Goal: Navigation & Orientation: Find specific page/section

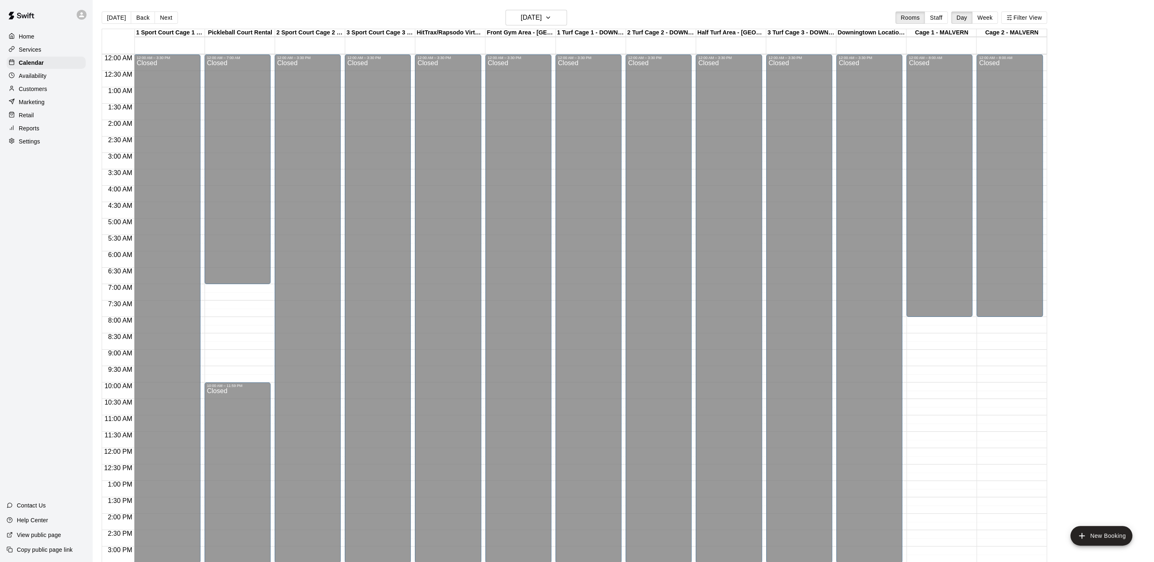
scroll to position [245, 0]
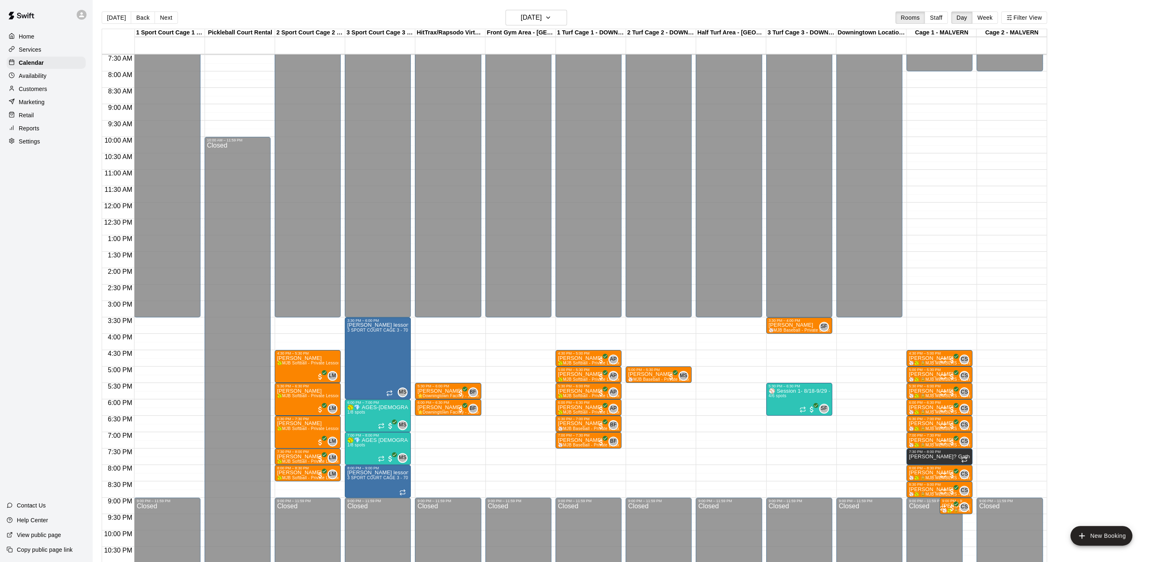
click at [117, 14] on button "[DATE]" at bounding box center [117, 17] width 30 height 12
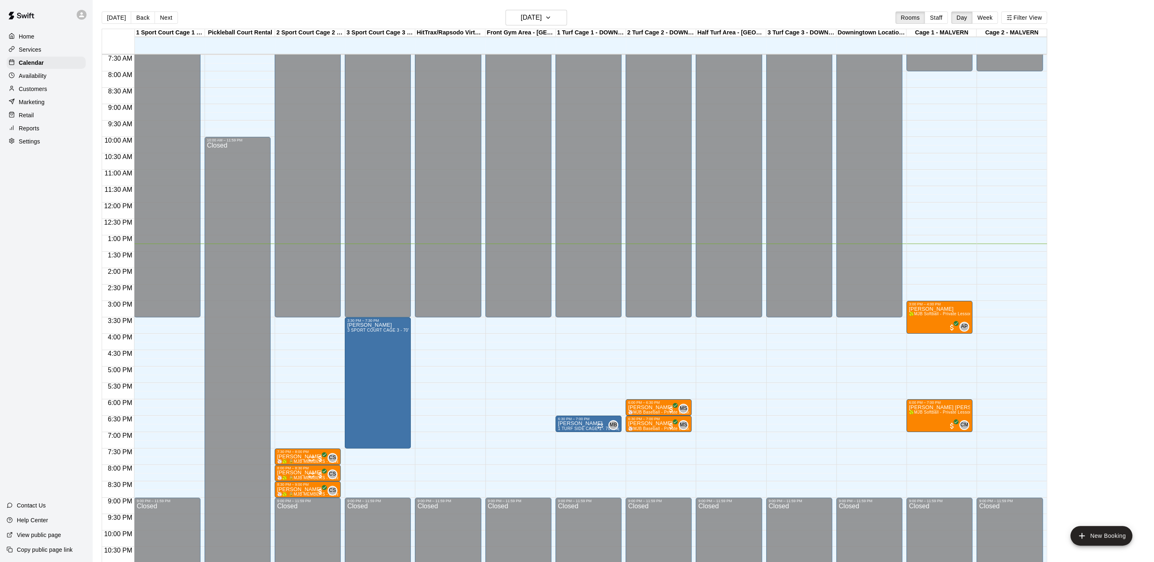
click at [174, 18] on div "[DATE] Back [DATE][DATE] Rooms Staff Day Week Filter View" at bounding box center [574, 19] width 945 height 19
click at [169, 17] on button "Next" at bounding box center [165, 17] width 23 height 12
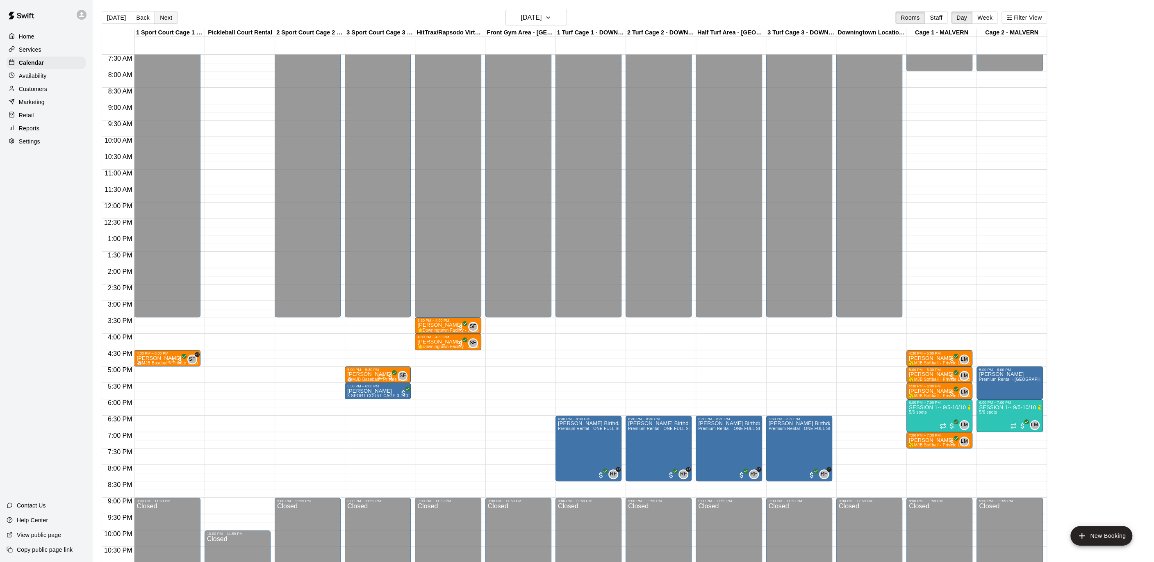
click at [169, 17] on button "Next" at bounding box center [165, 17] width 23 height 12
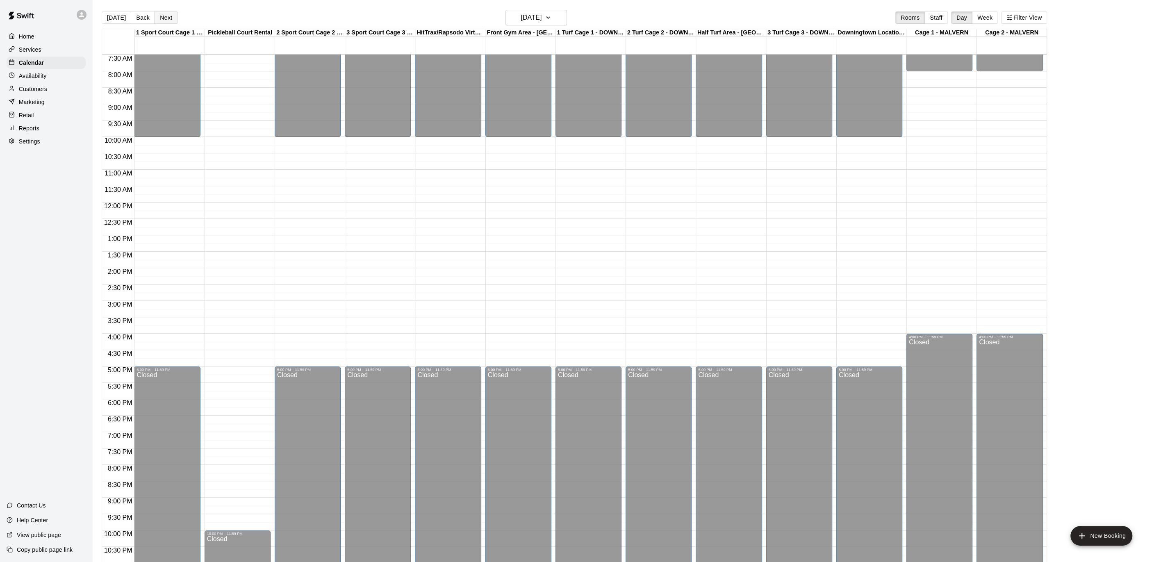
click at [169, 17] on button "Next" at bounding box center [165, 17] width 23 height 12
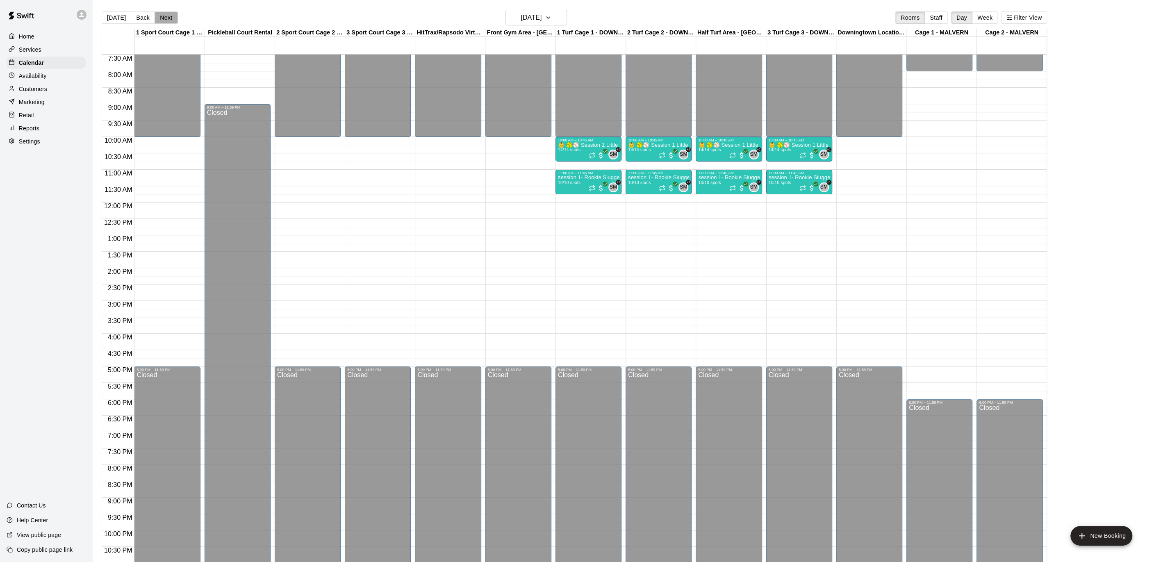
click at [169, 17] on button "Next" at bounding box center [165, 17] width 23 height 12
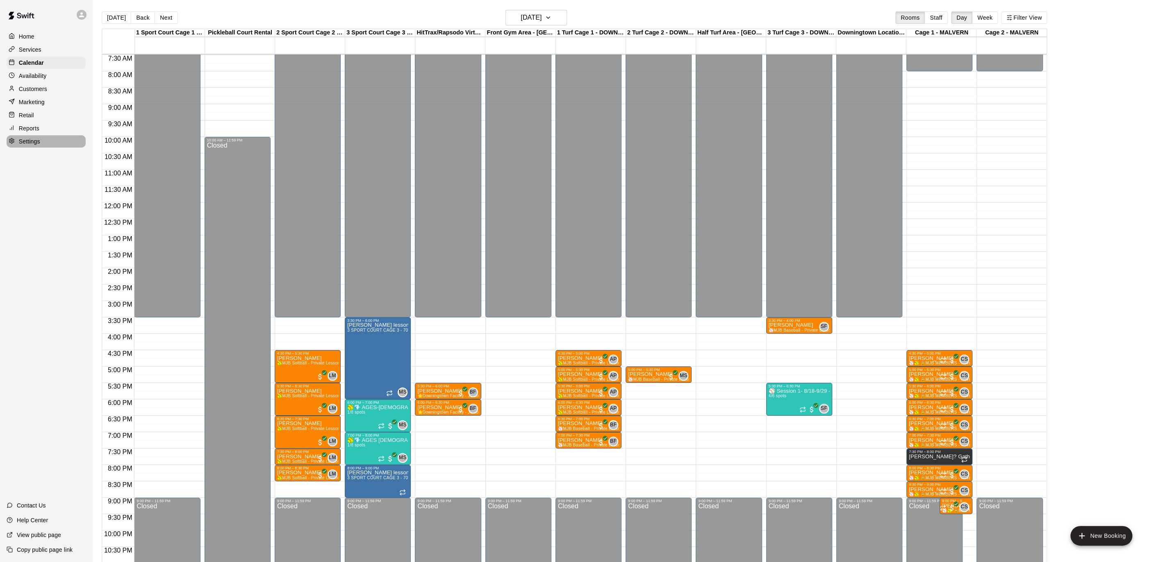
click at [35, 141] on p "Settings" at bounding box center [29, 141] width 21 height 8
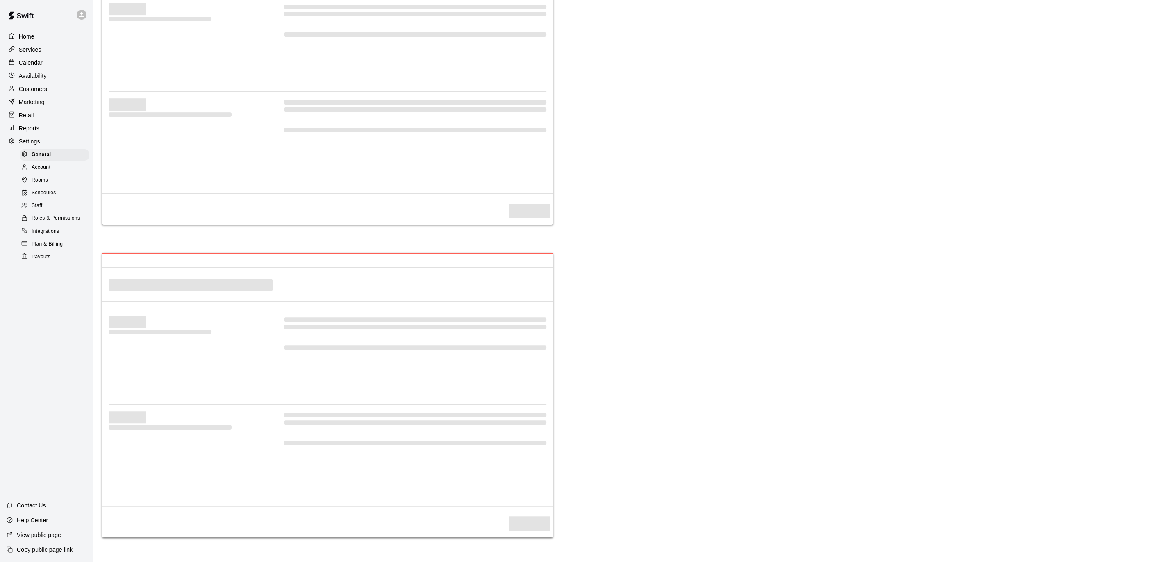
select select "**"
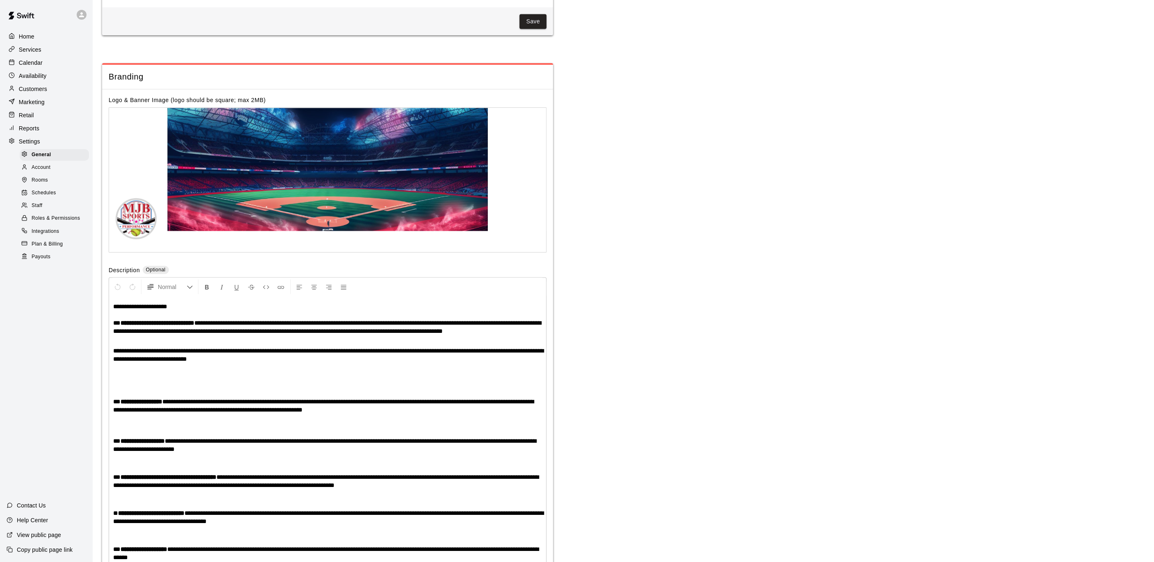
scroll to position [1597, 0]
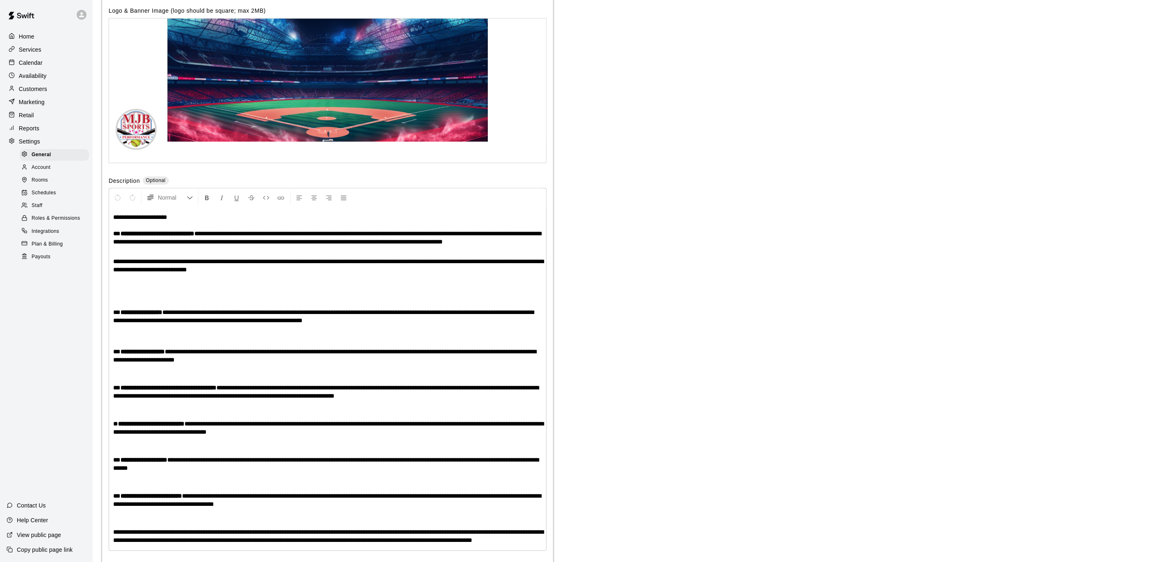
click at [45, 258] on span "Payouts" at bounding box center [41, 257] width 19 height 8
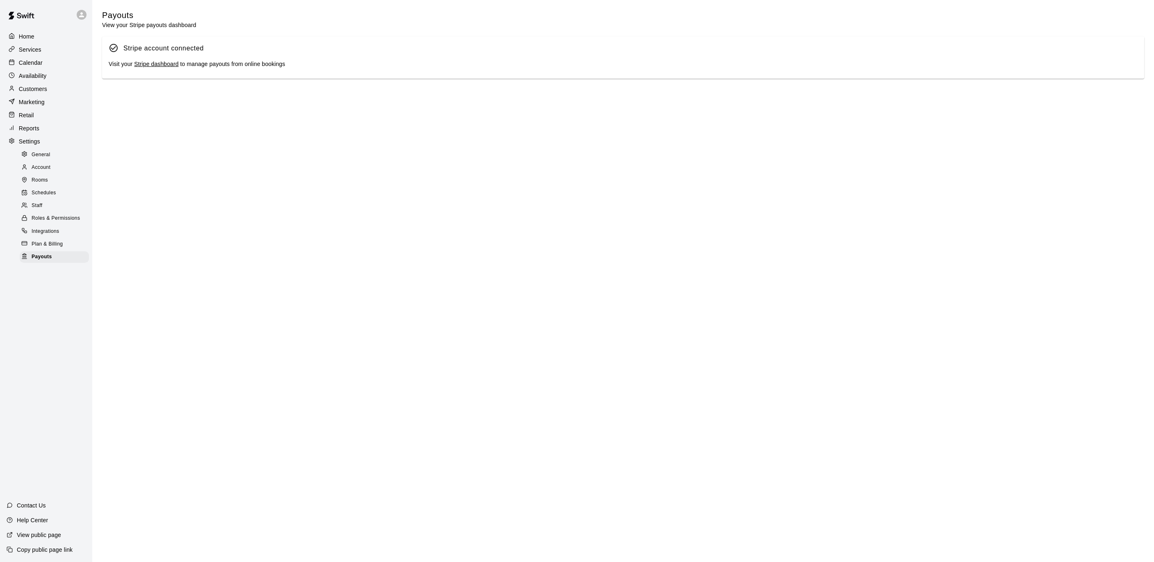
click at [161, 64] on link "Stripe dashboard" at bounding box center [156, 64] width 44 height 7
click at [12, 65] on icon at bounding box center [12, 62] width 6 height 6
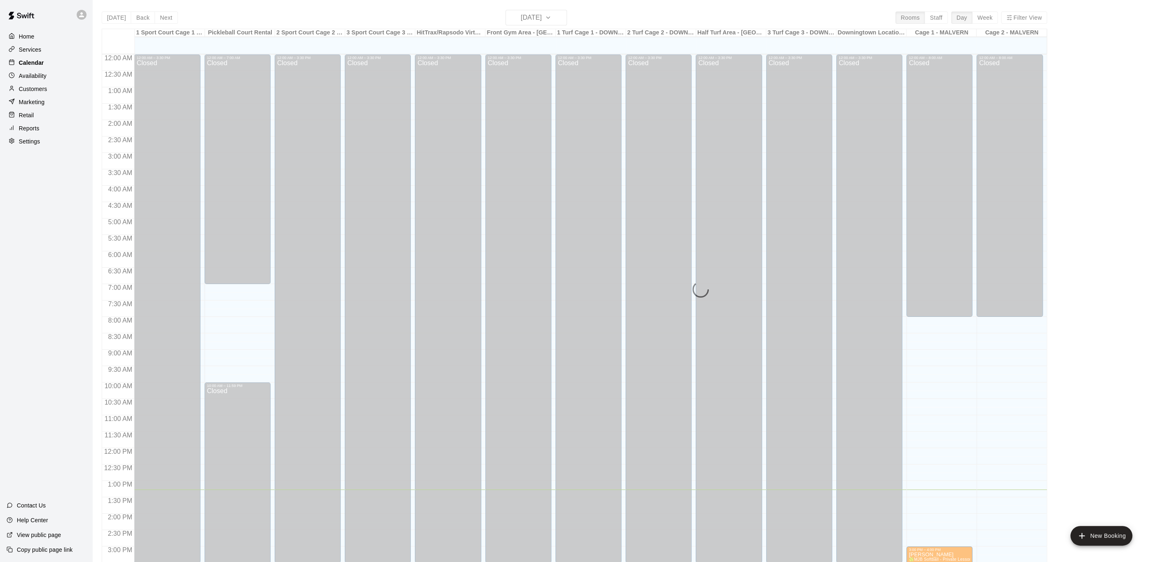
scroll to position [245, 0]
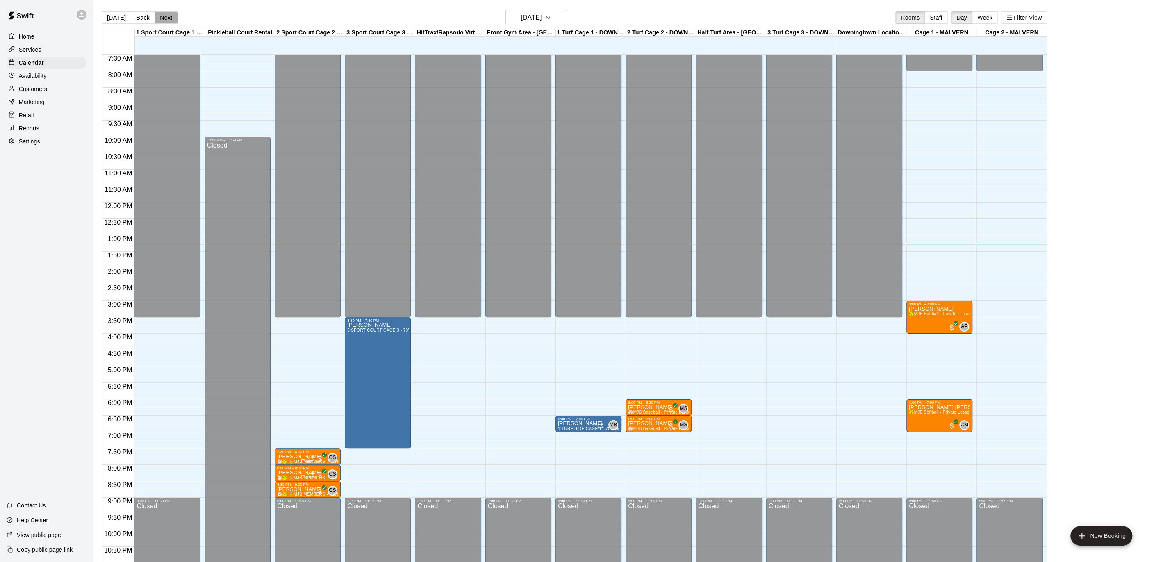
click at [162, 16] on button "Next" at bounding box center [165, 17] width 23 height 12
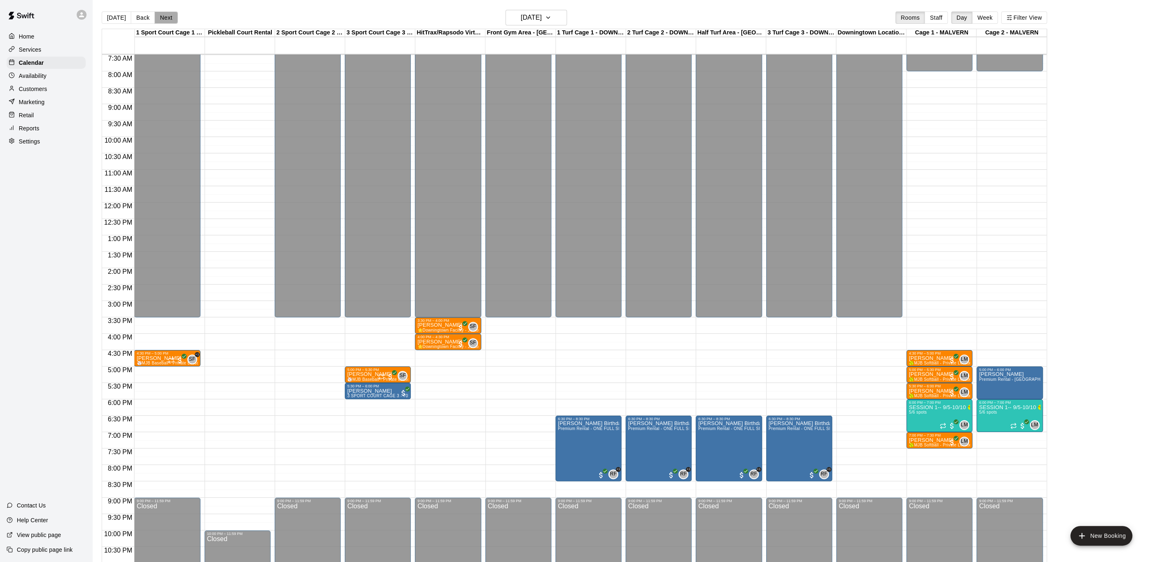
click at [162, 16] on button "Next" at bounding box center [165, 17] width 23 height 12
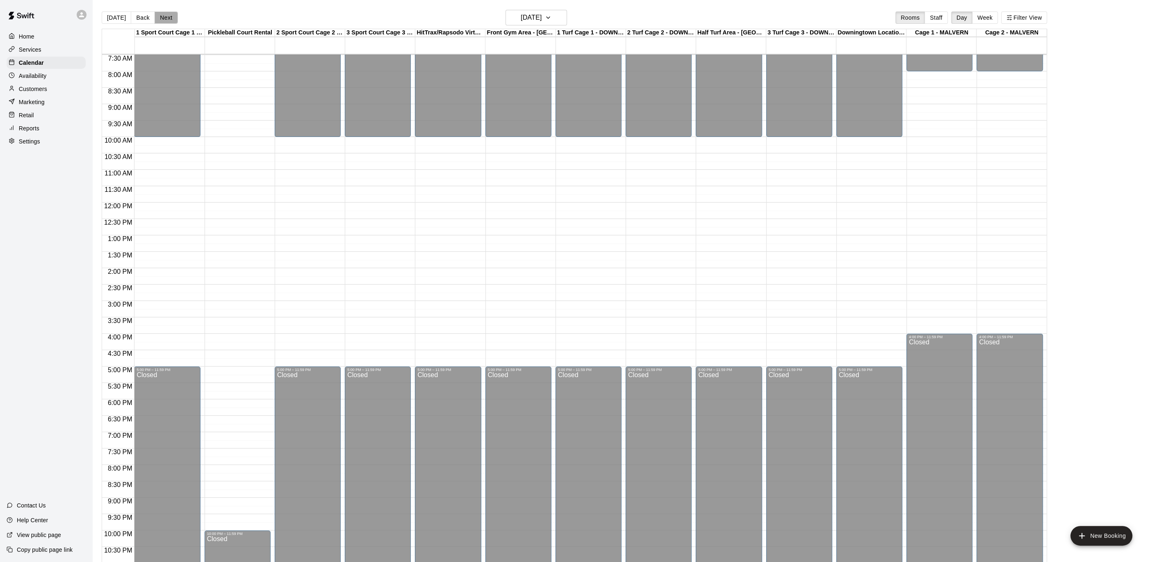
click at [162, 16] on button "Next" at bounding box center [165, 17] width 23 height 12
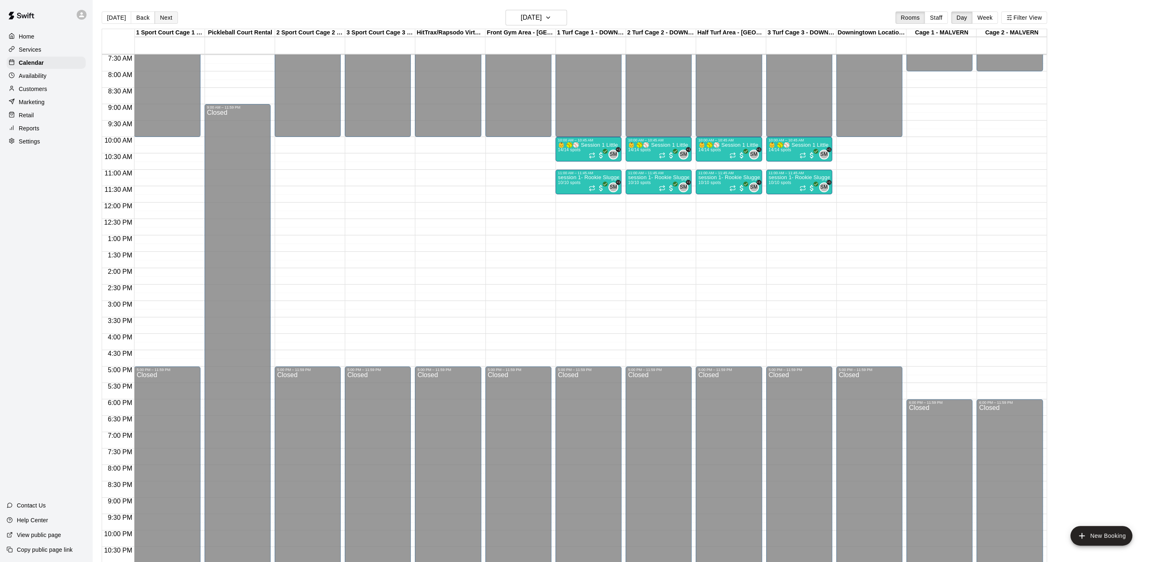
click at [162, 16] on button "Next" at bounding box center [165, 17] width 23 height 12
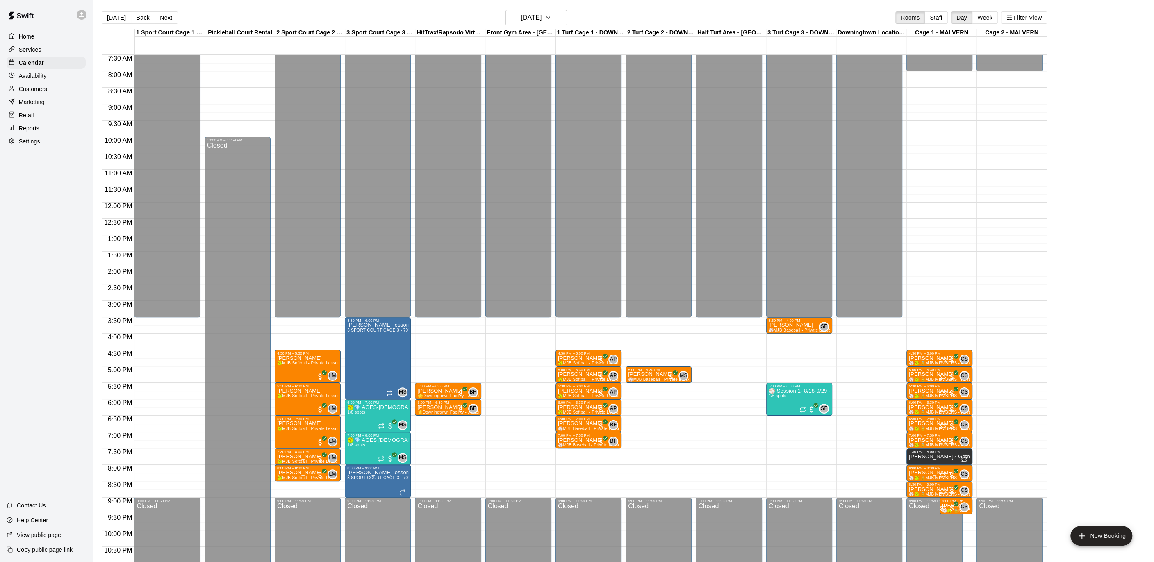
scroll to position [0, 0]
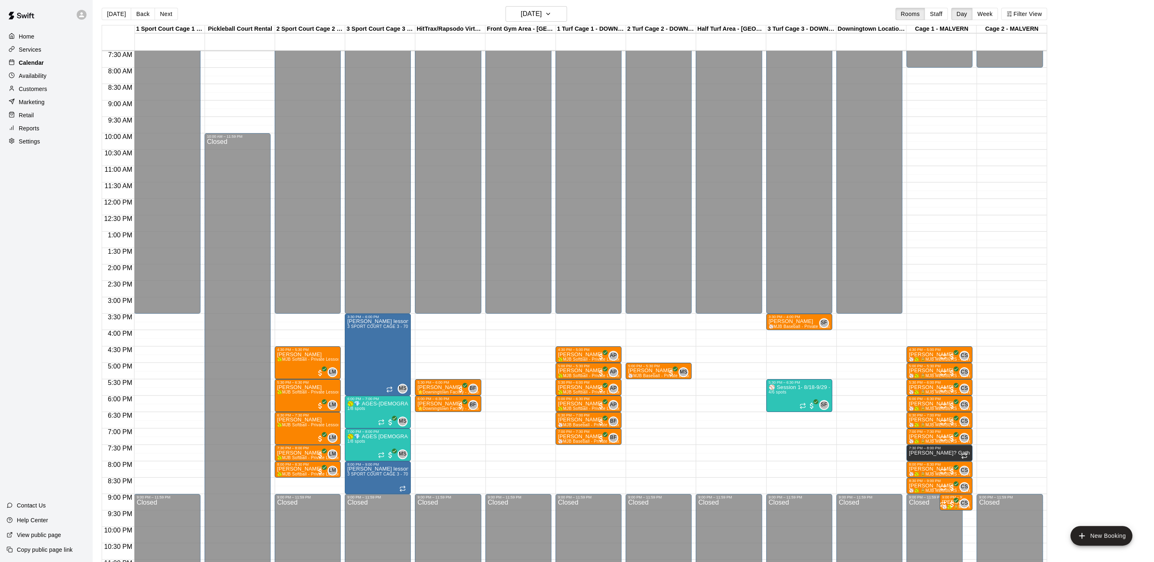
click at [48, 57] on div "Calendar" at bounding box center [46, 63] width 79 height 12
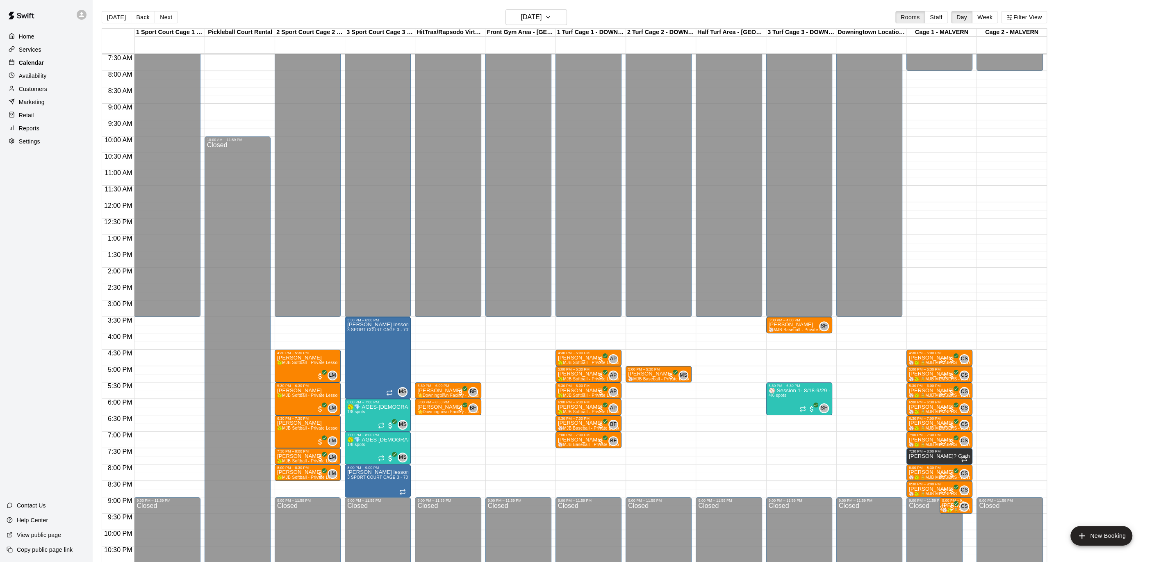
scroll to position [2, 0]
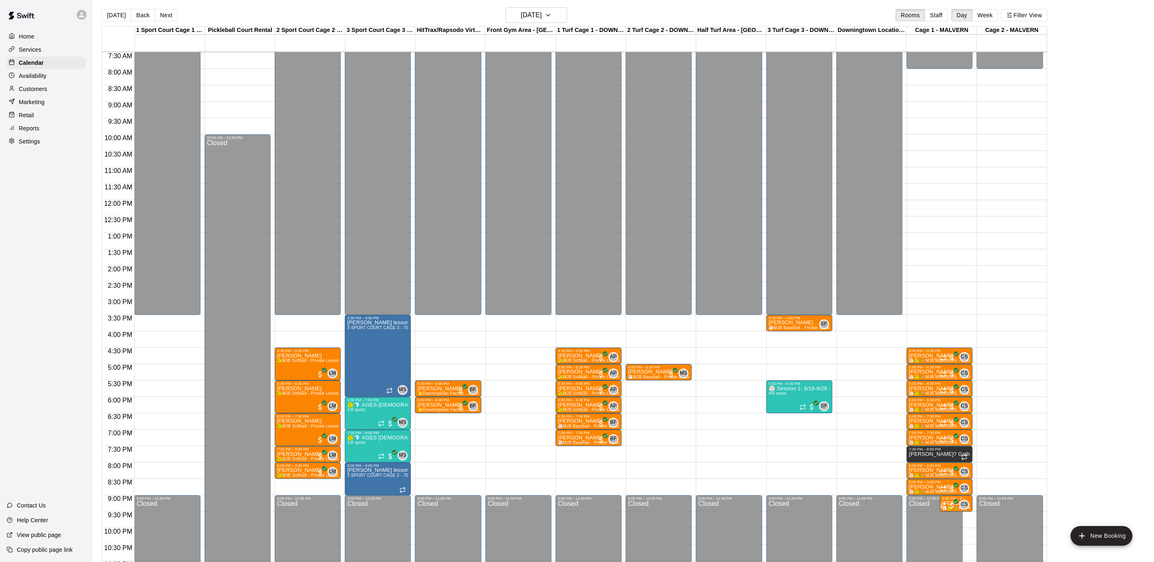
click at [28, 39] on p "Home" at bounding box center [27, 36] width 16 height 8
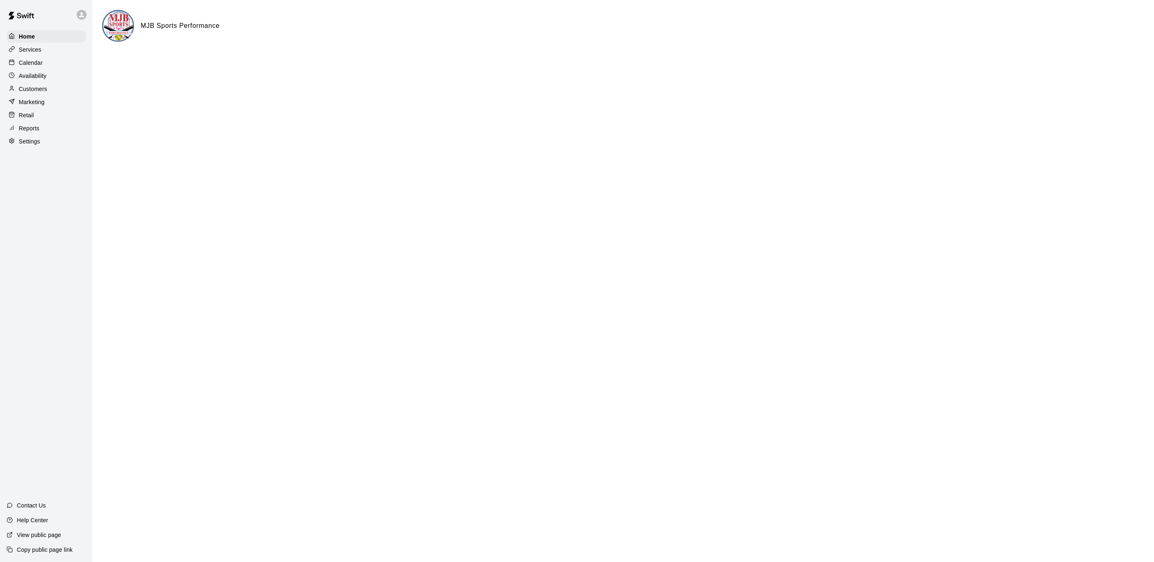
click at [39, 62] on p "Calendar" at bounding box center [31, 63] width 24 height 8
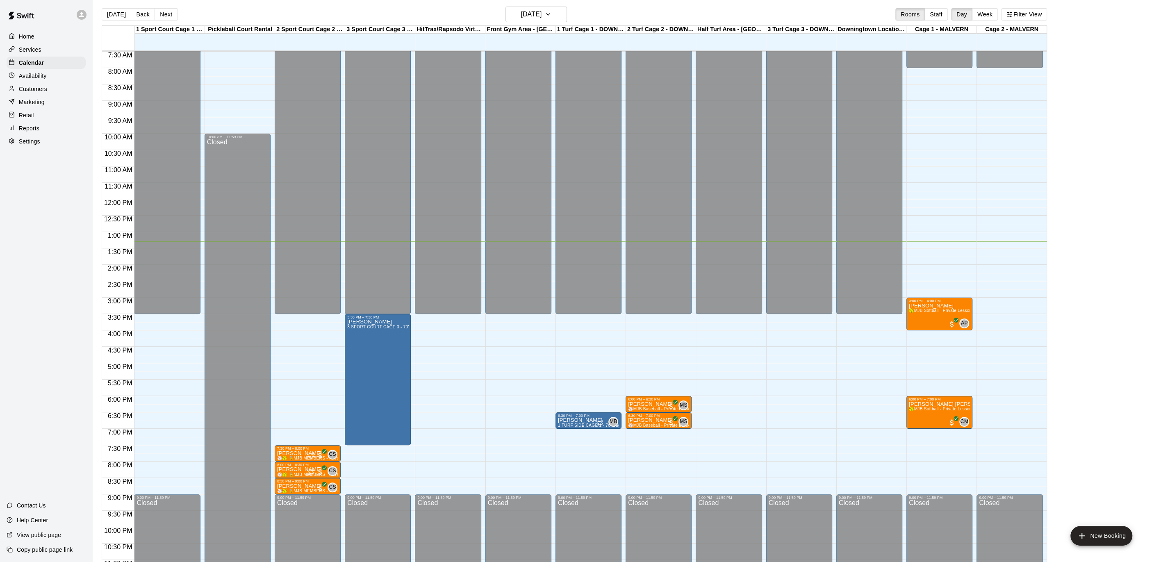
scroll to position [5, 0]
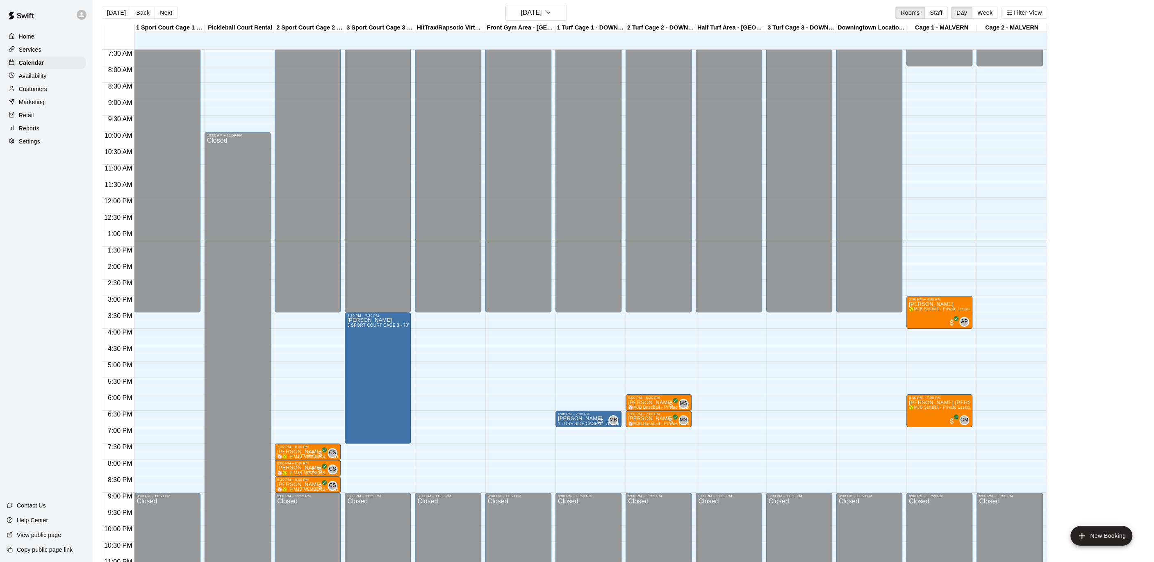
click at [25, 35] on p "Home" at bounding box center [27, 36] width 16 height 8
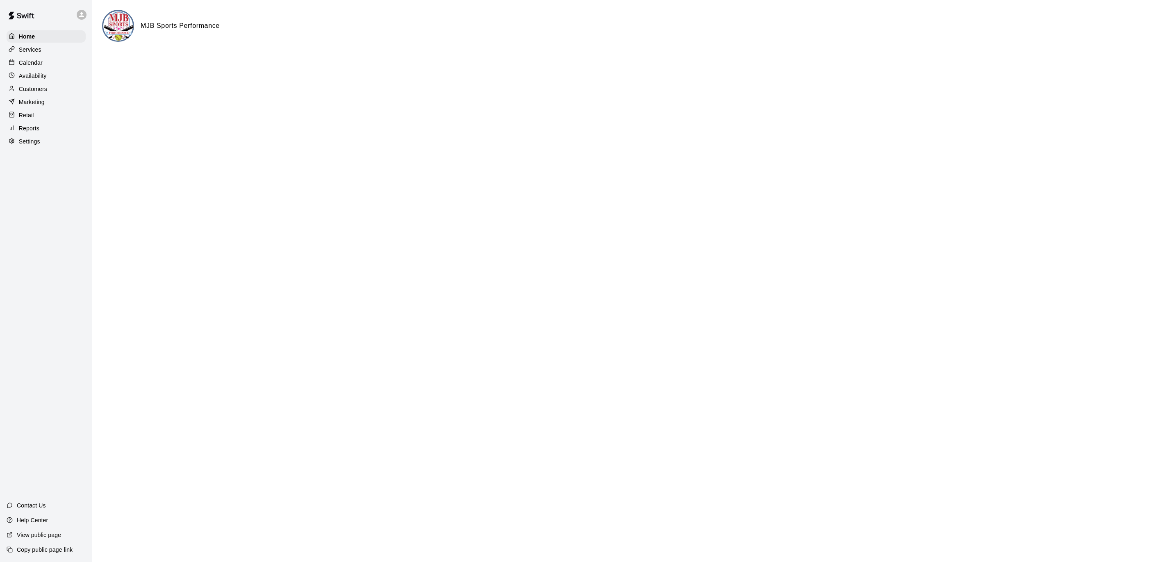
click at [35, 64] on p "Calendar" at bounding box center [31, 63] width 24 height 8
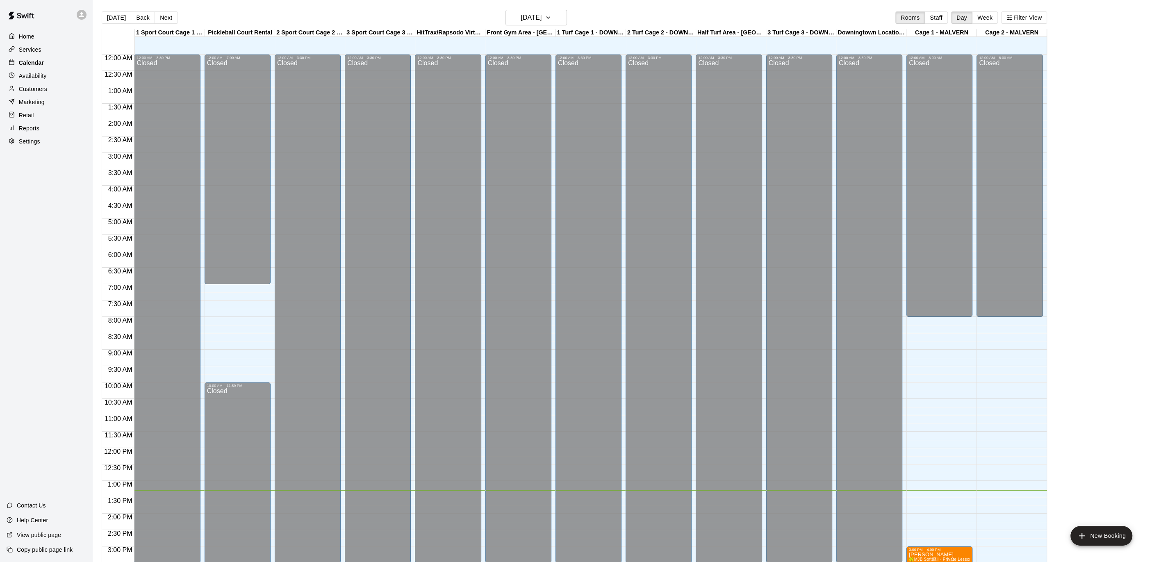
scroll to position [245, 0]
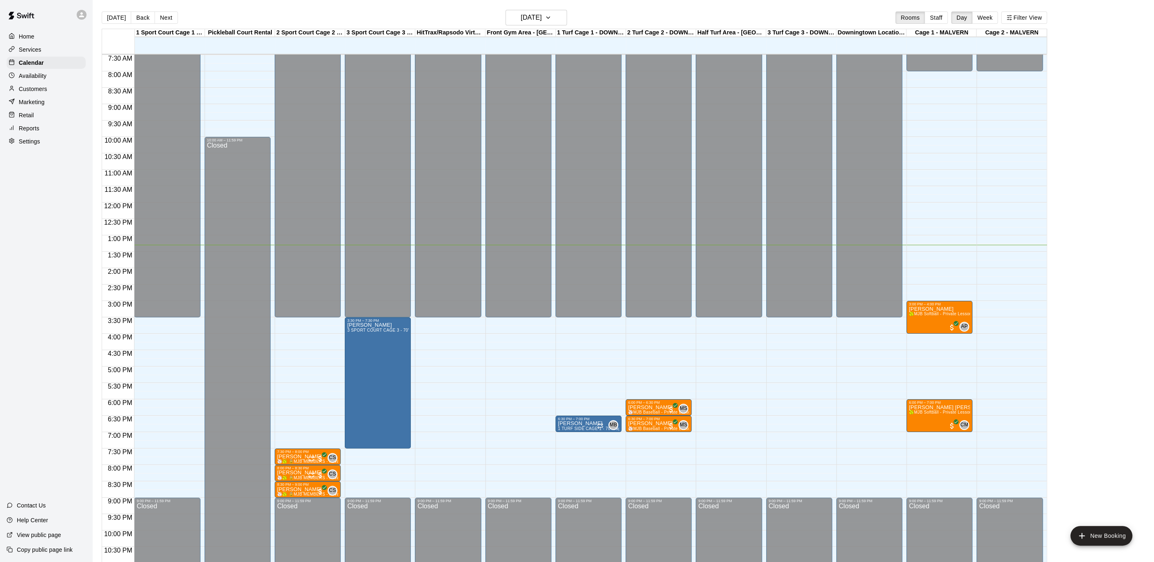
click at [37, 36] on div "Home" at bounding box center [46, 36] width 79 height 12
